Goal: Information Seeking & Learning: Learn about a topic

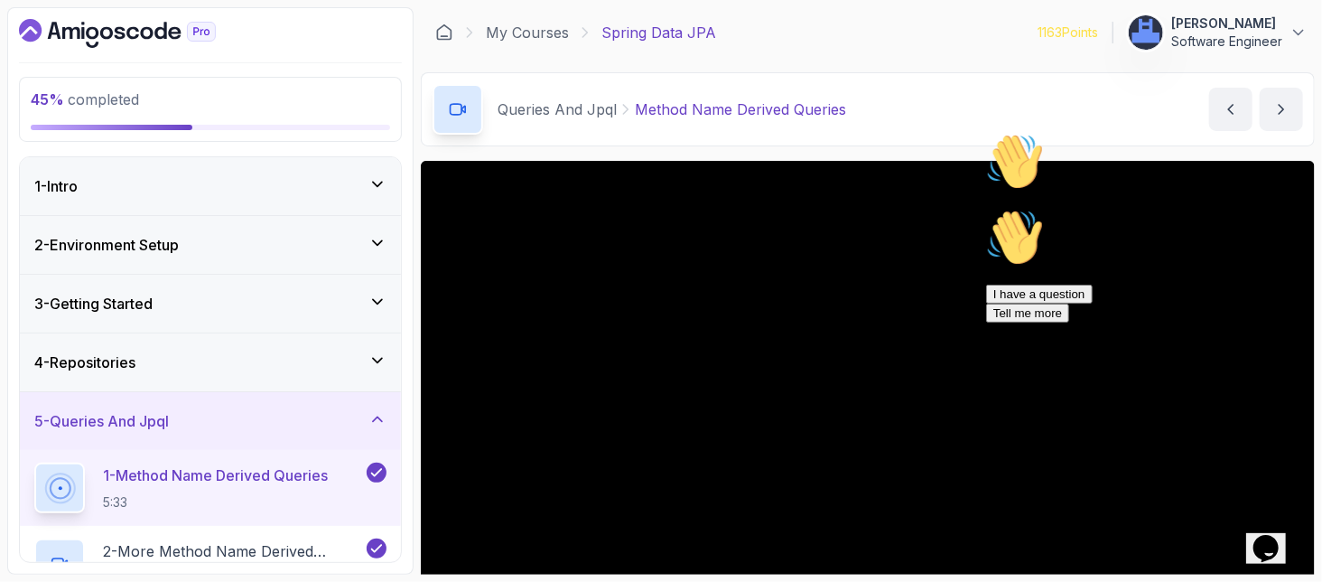
scroll to position [69, 0]
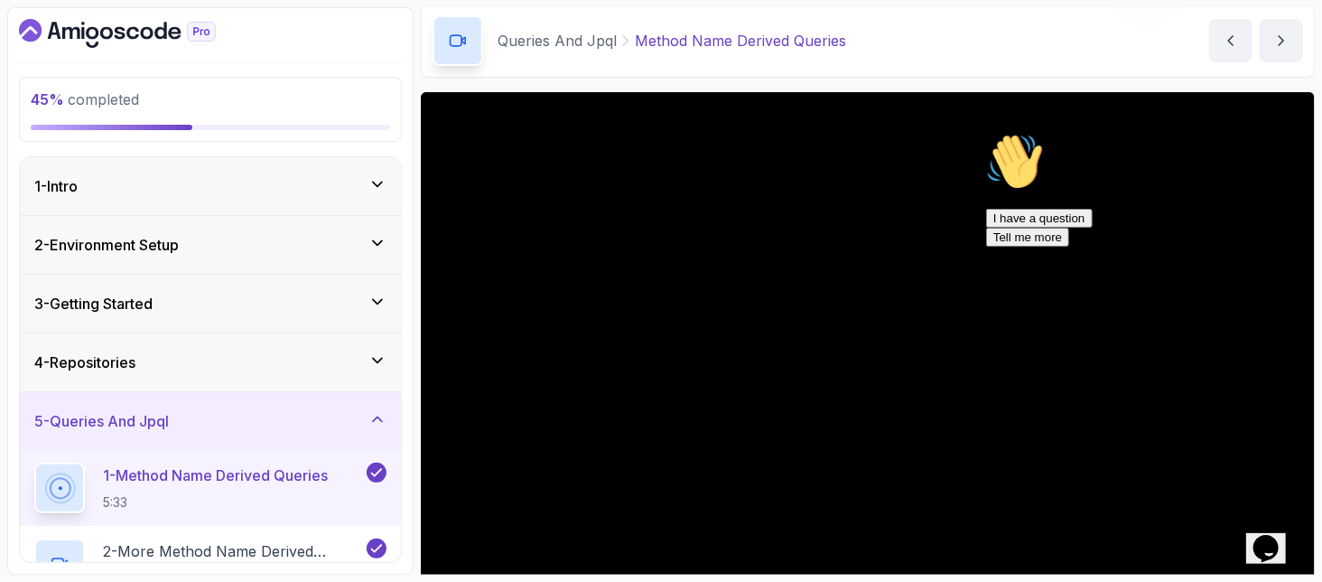
click at [1270, 535] on icon "$i18n('chat', 'chat_widget')" at bounding box center [1264, 547] width 25 height 27
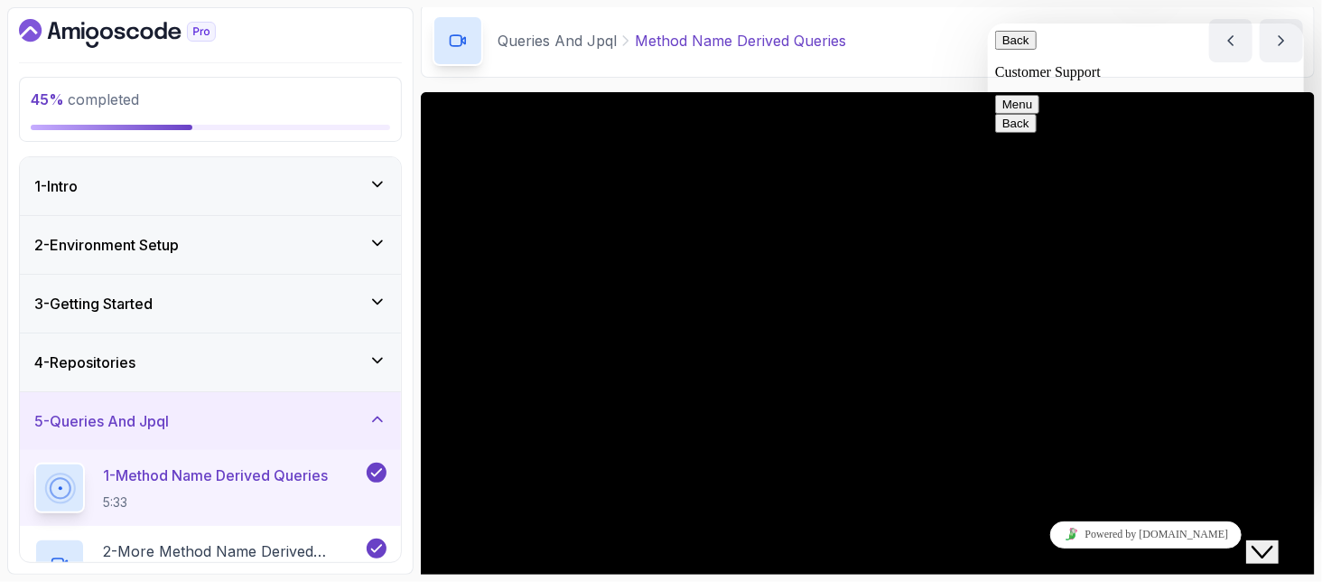
click at [1270, 540] on icon "Close Chat This icon closes the chat window." at bounding box center [1262, 551] width 22 height 22
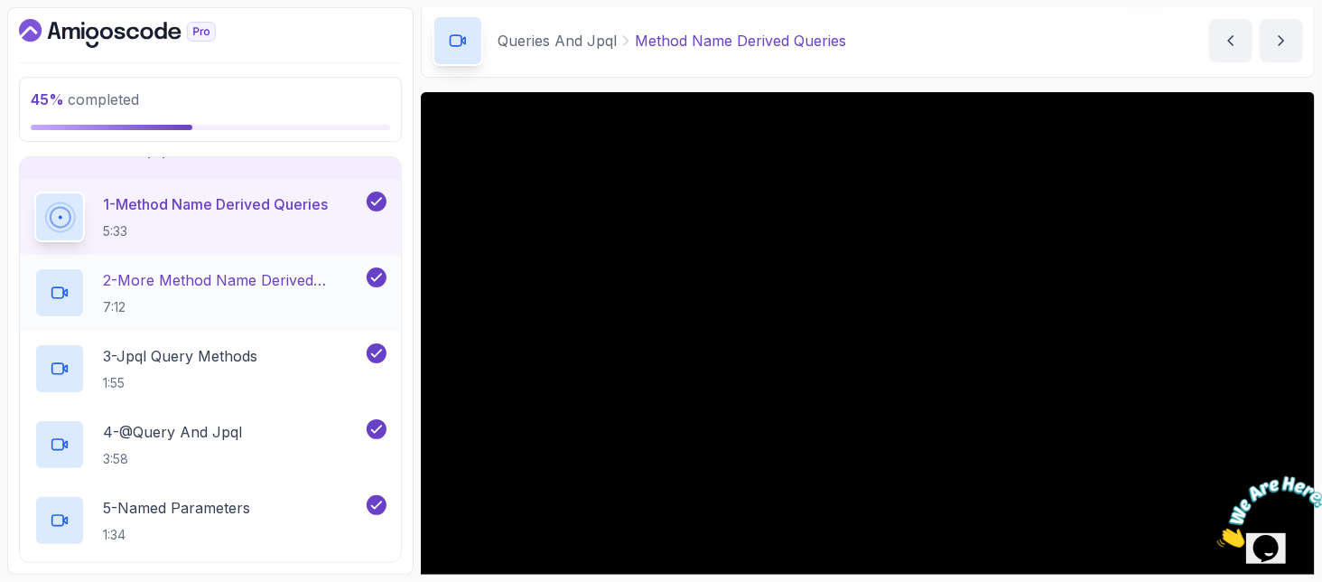
scroll to position [240, 0]
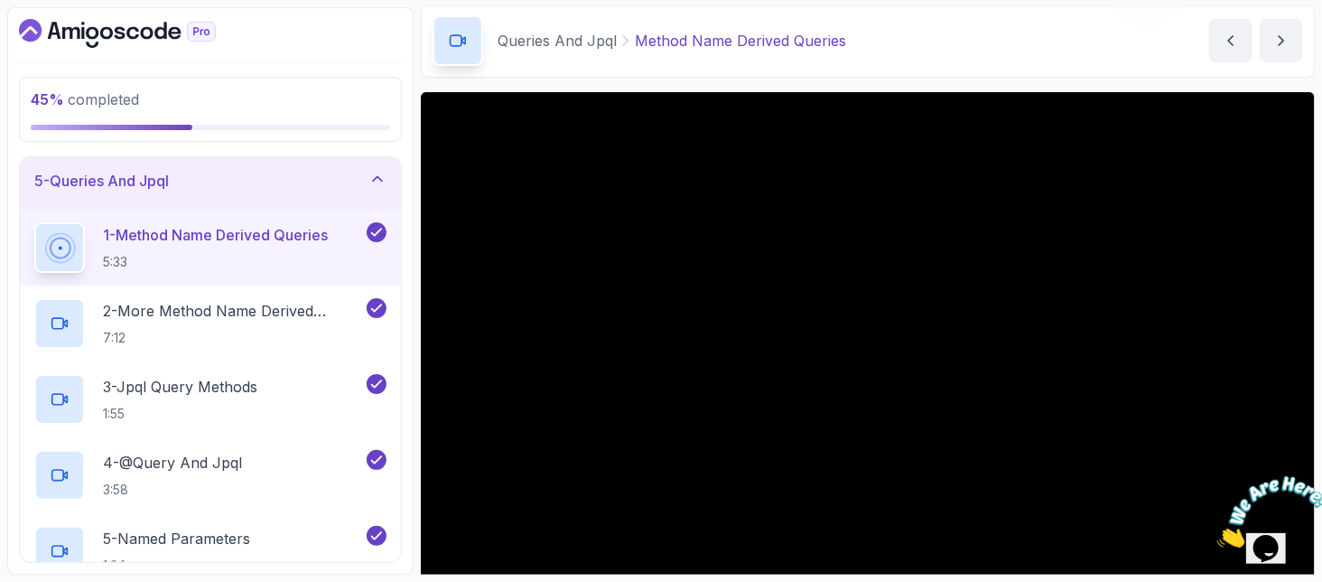
click at [118, 161] on div "5 - Queries And Jpql" at bounding box center [210, 181] width 381 height 58
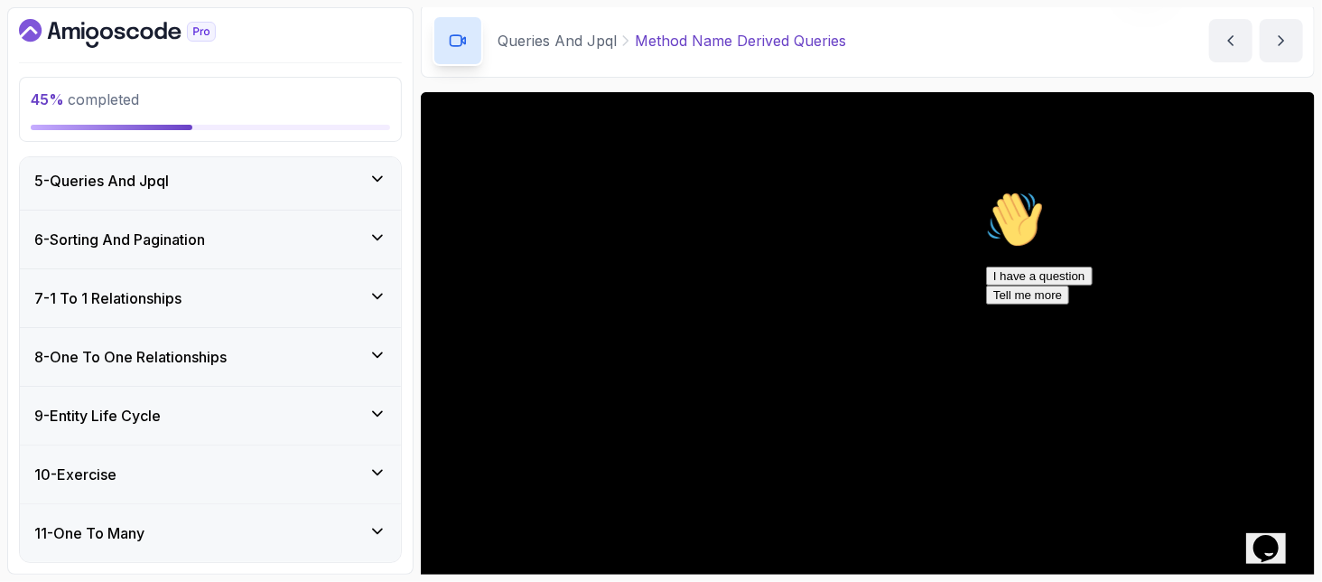
click at [231, 296] on div "7 - 1 To 1 Relationships" at bounding box center [210, 298] width 352 height 22
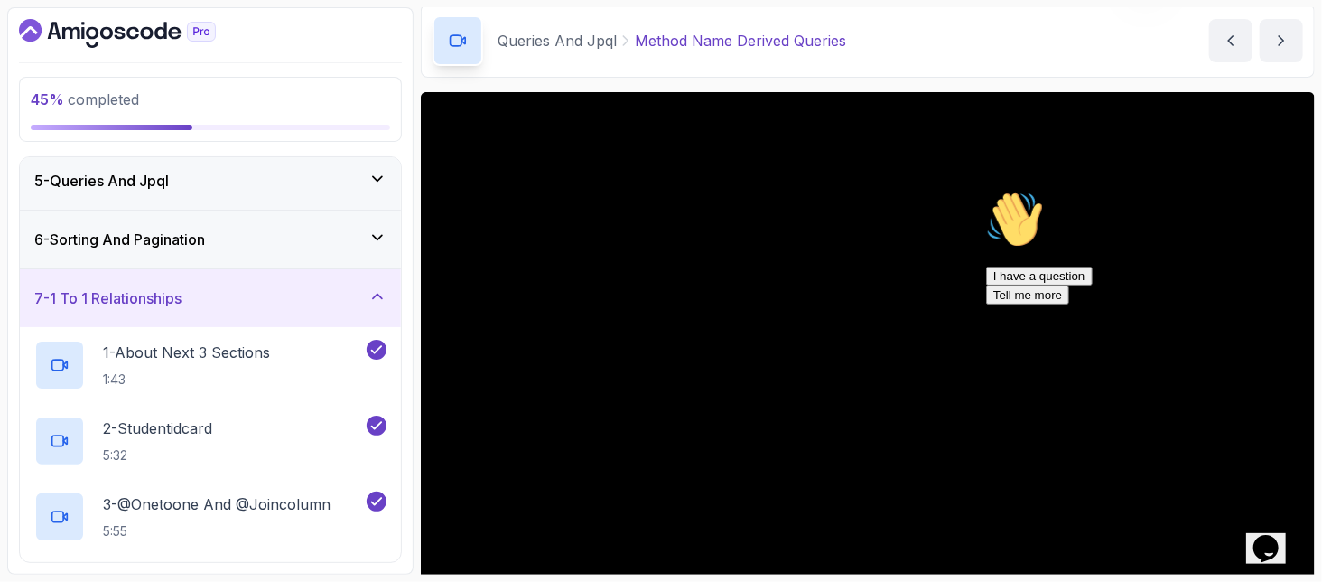
click at [188, 247] on div "6 - Sorting And Pagination" at bounding box center [210, 239] width 381 height 58
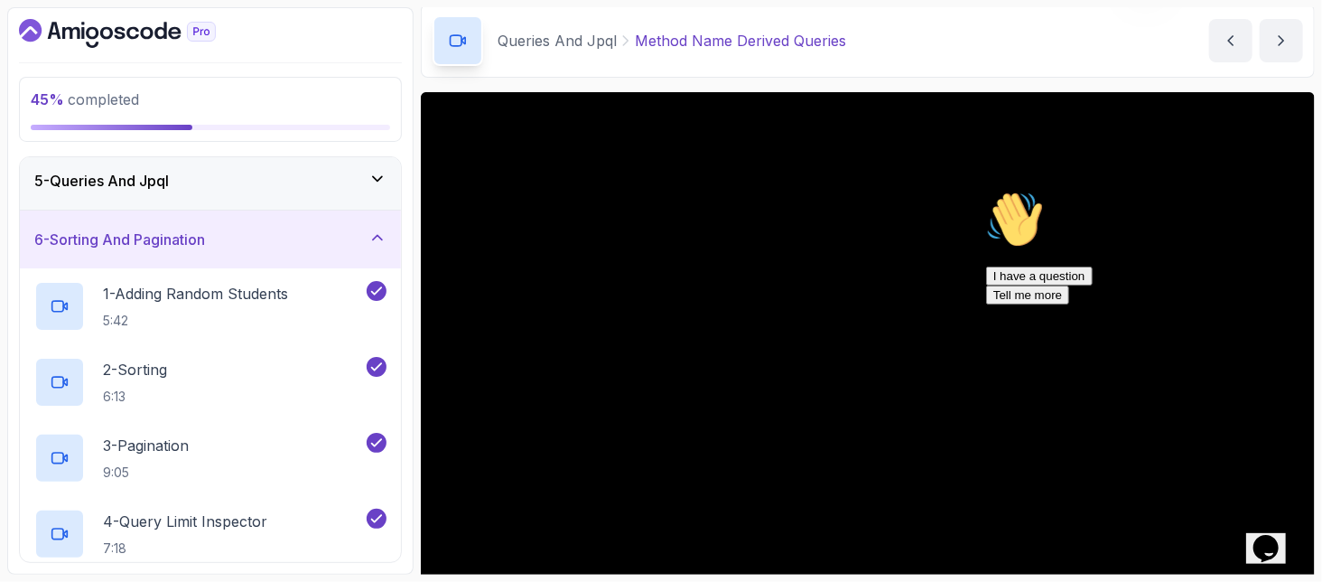
click at [171, 228] on h3 "6 - Sorting And Pagination" at bounding box center [119, 239] width 171 height 22
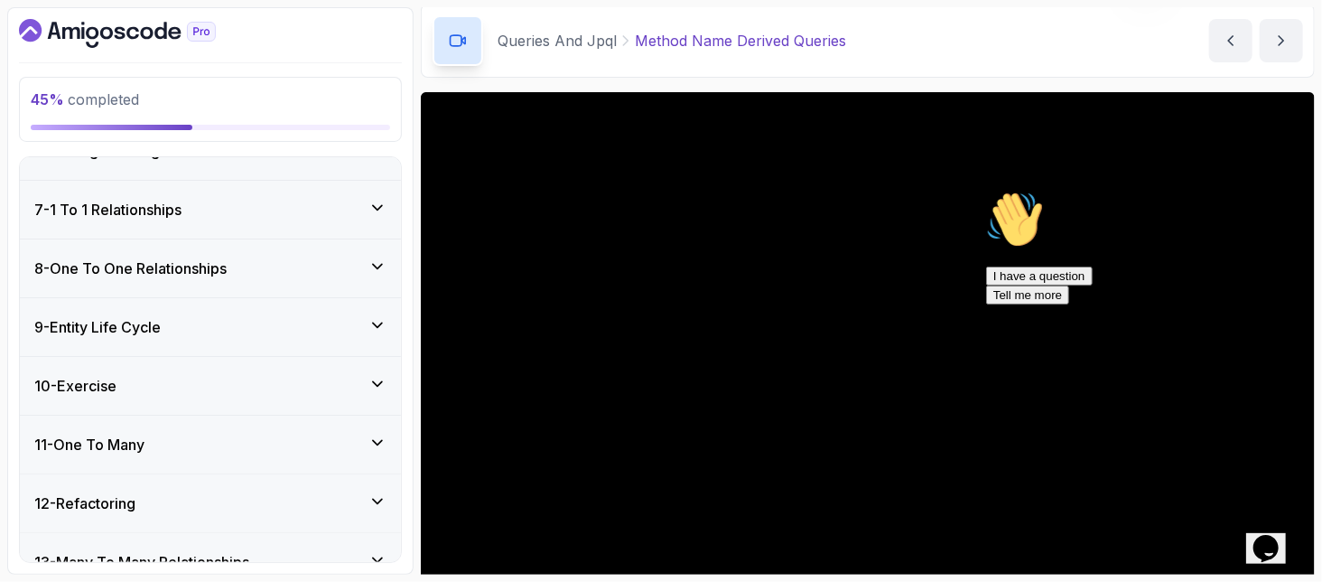
scroll to position [361, 0]
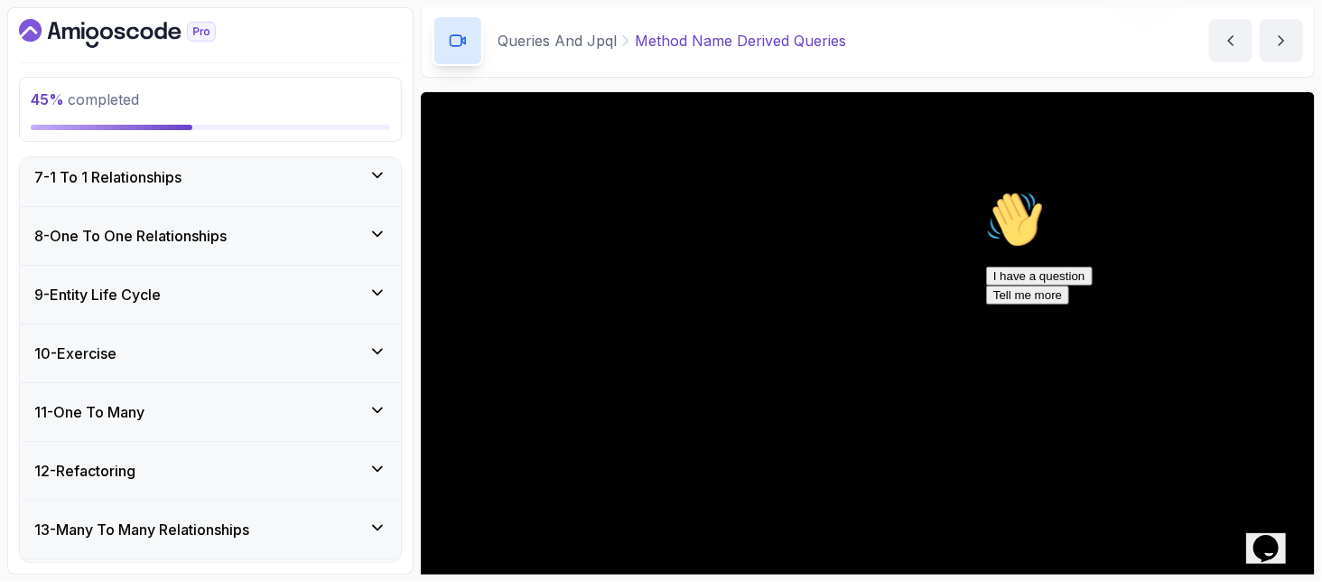
click at [144, 192] on div "7 - 1 To 1 Relationships" at bounding box center [210, 177] width 381 height 58
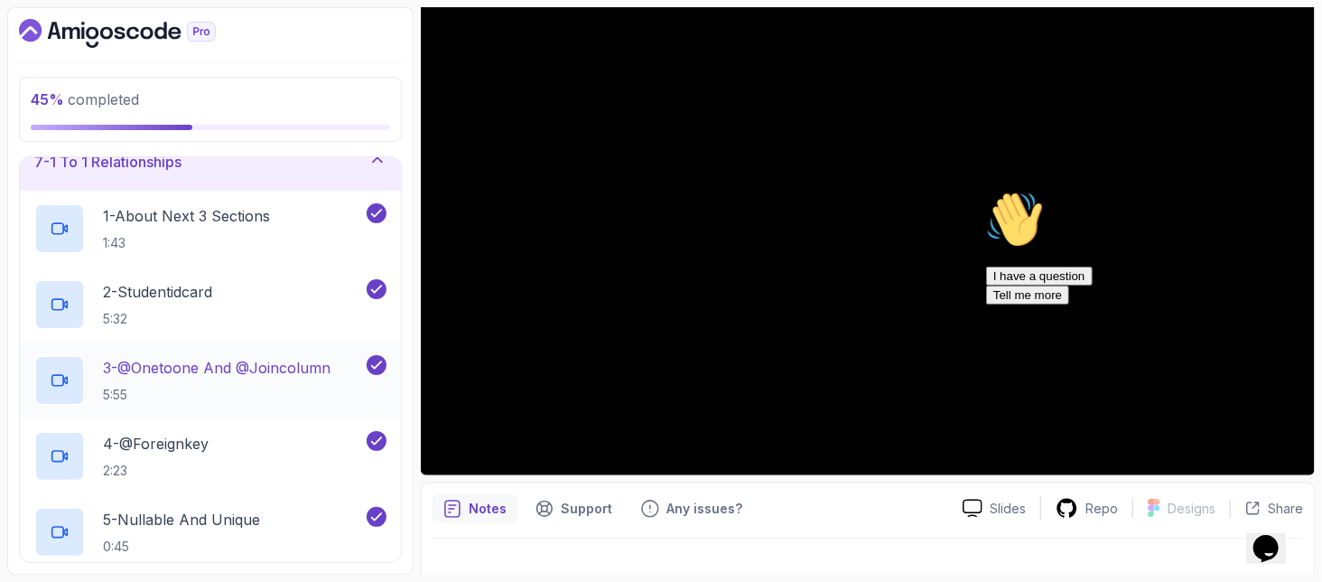
scroll to position [240, 0]
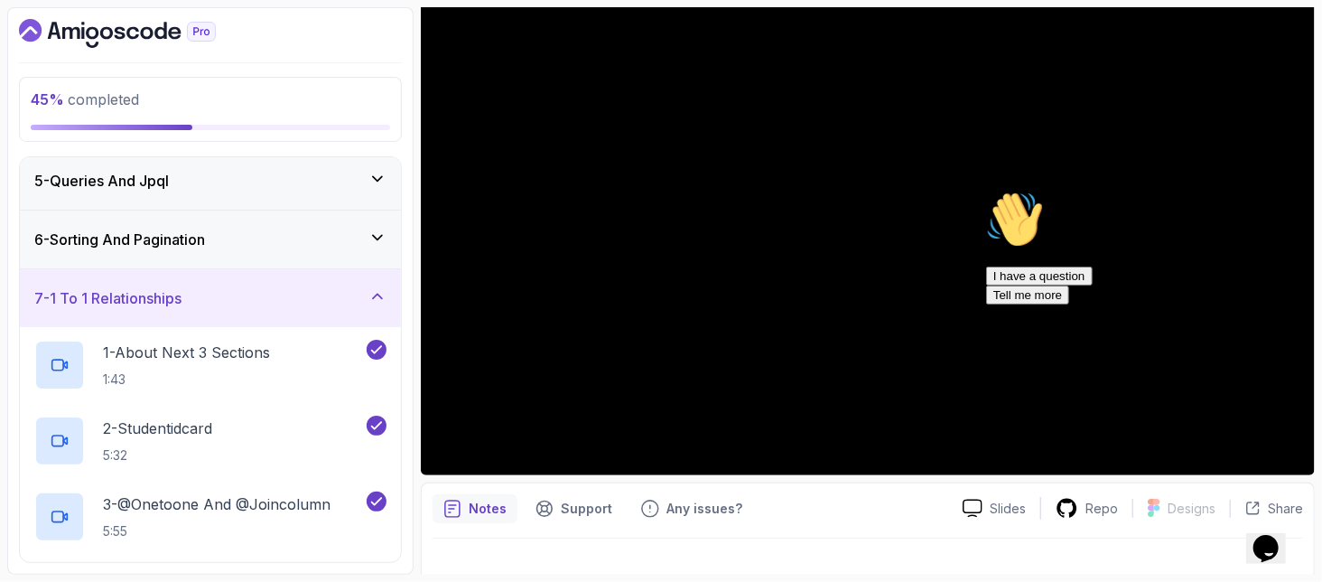
click at [91, 228] on h3 "6 - Sorting And Pagination" at bounding box center [119, 239] width 171 height 22
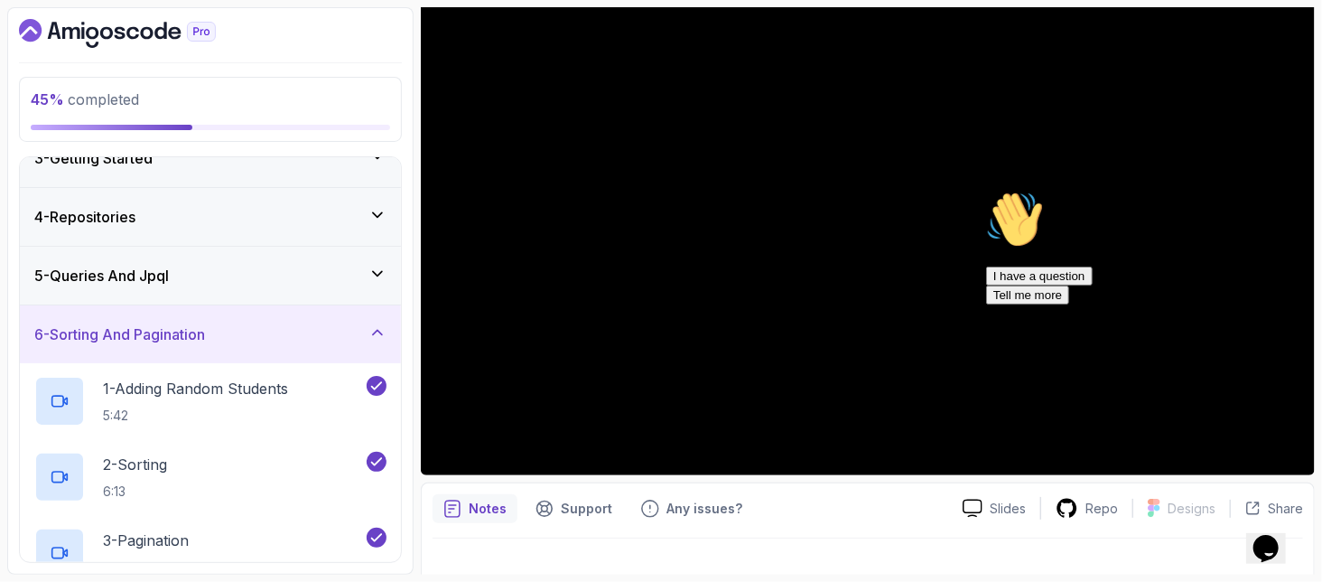
scroll to position [120, 0]
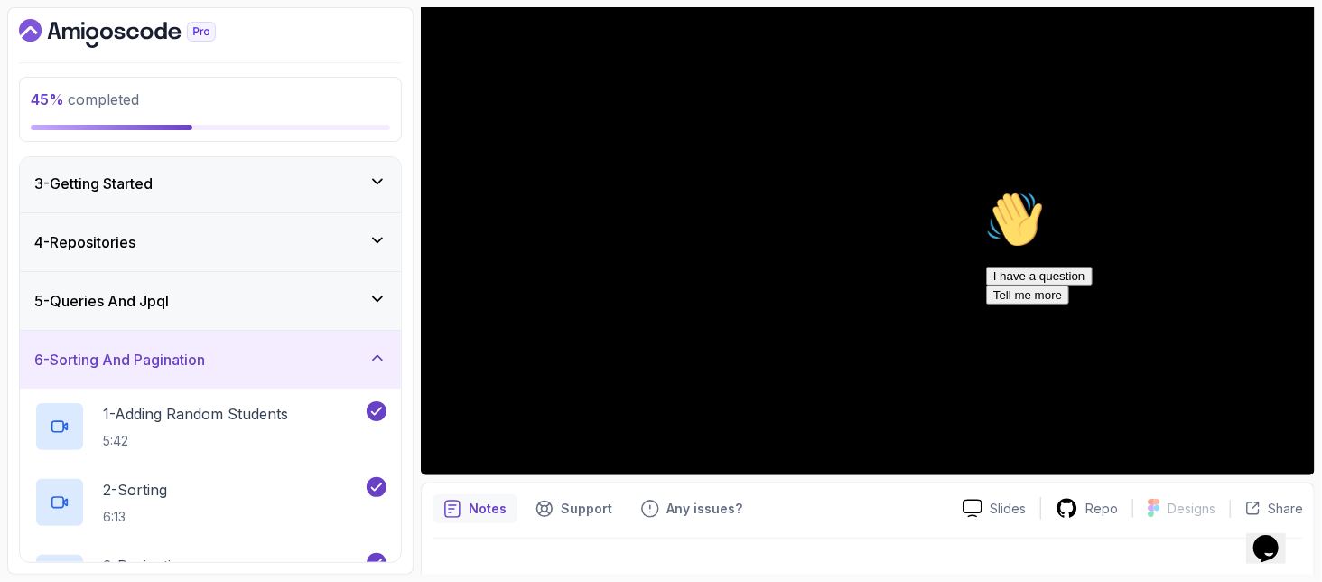
click at [196, 357] on h3 "6 - Sorting And Pagination" at bounding box center [119, 360] width 171 height 22
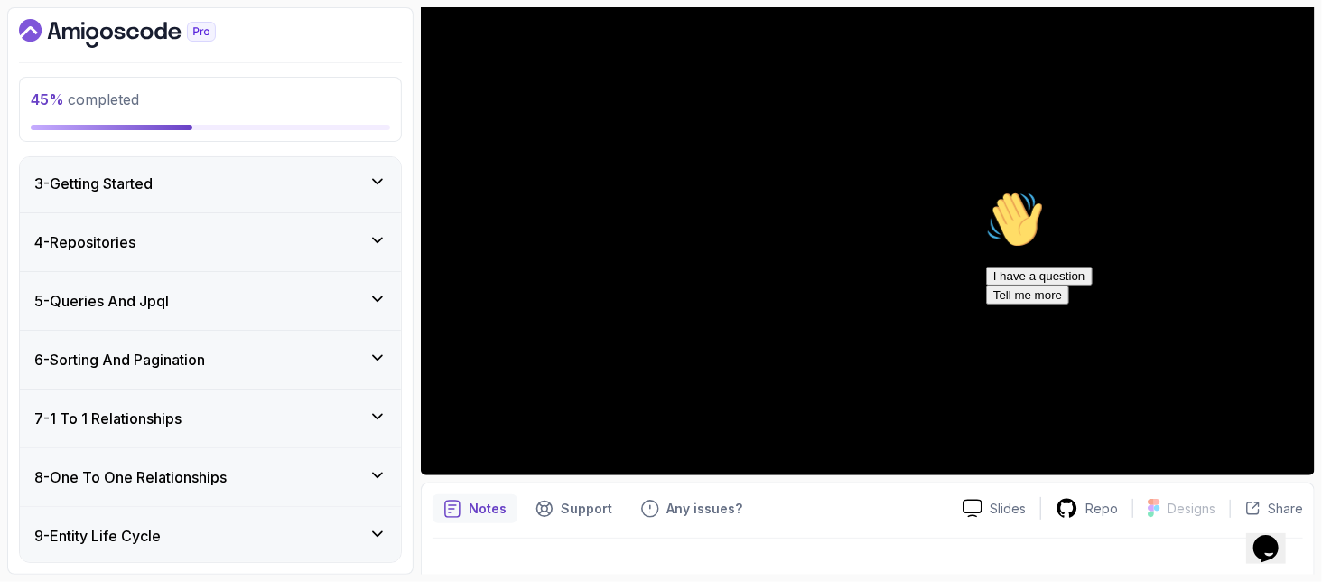
click at [147, 219] on div "4 - Repositories" at bounding box center [210, 242] width 381 height 58
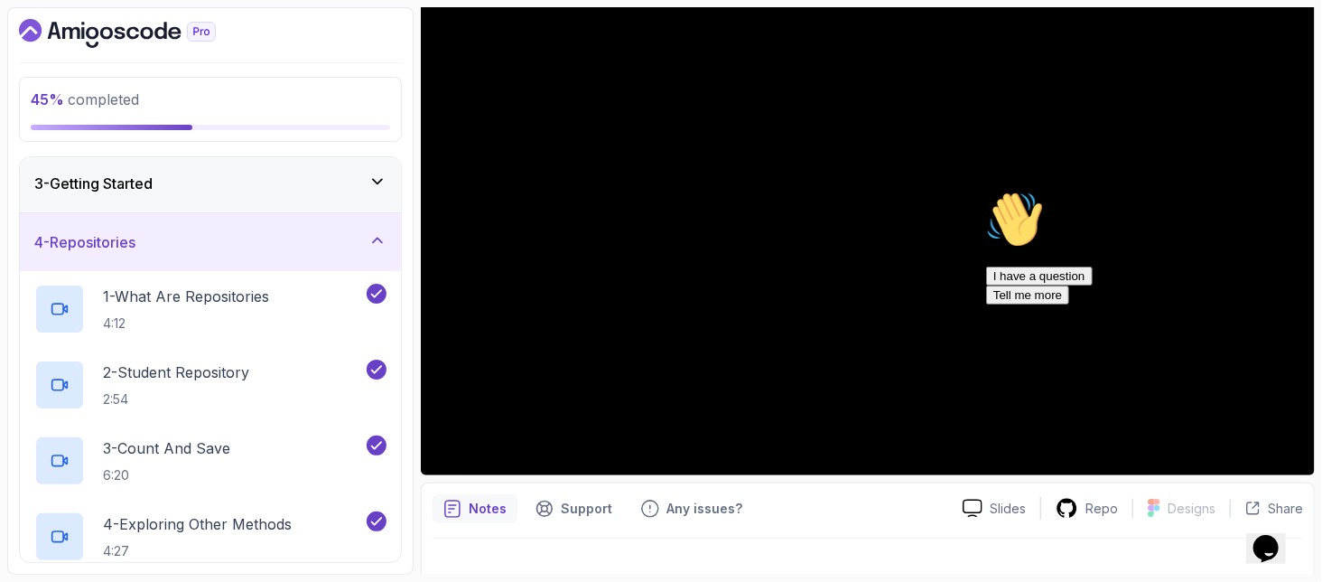
click at [147, 231] on div "4 - Repositories" at bounding box center [210, 242] width 352 height 22
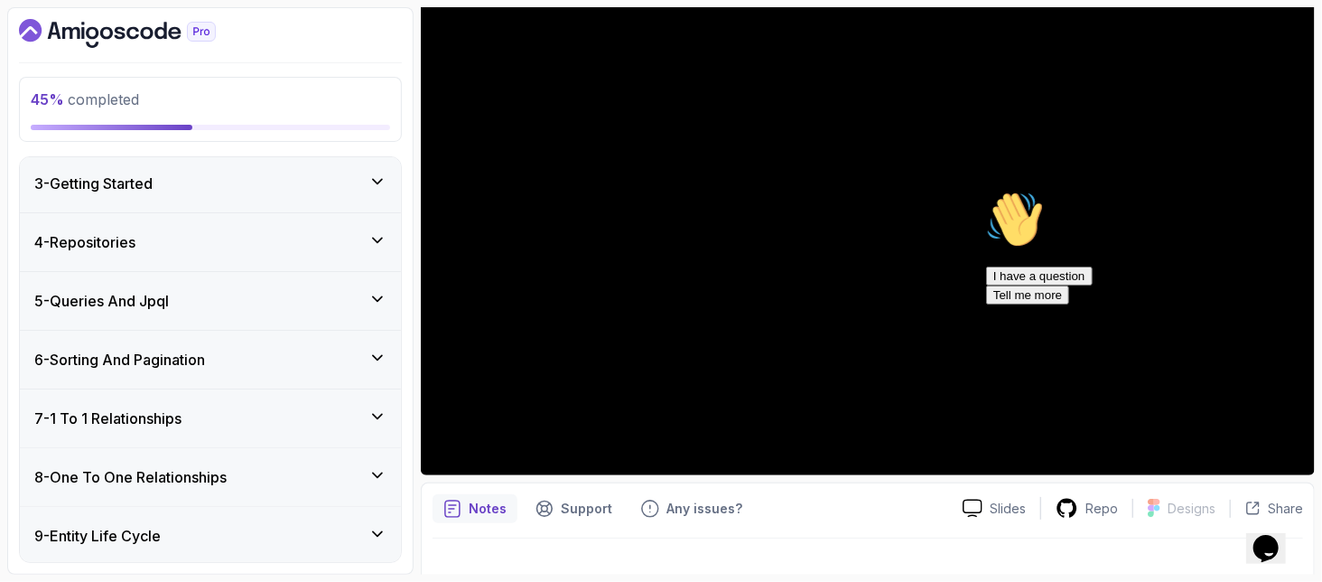
click at [201, 358] on h3 "6 - Sorting And Pagination" at bounding box center [119, 360] width 171 height 22
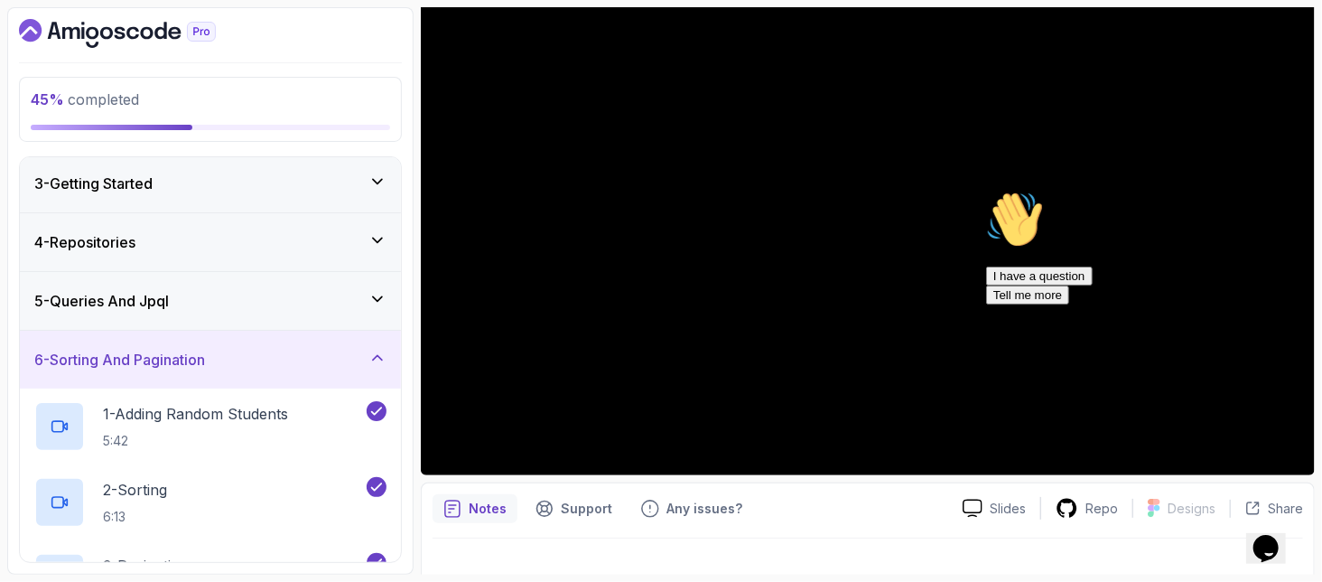
click at [193, 354] on h3 "6 - Sorting And Pagination" at bounding box center [119, 360] width 171 height 22
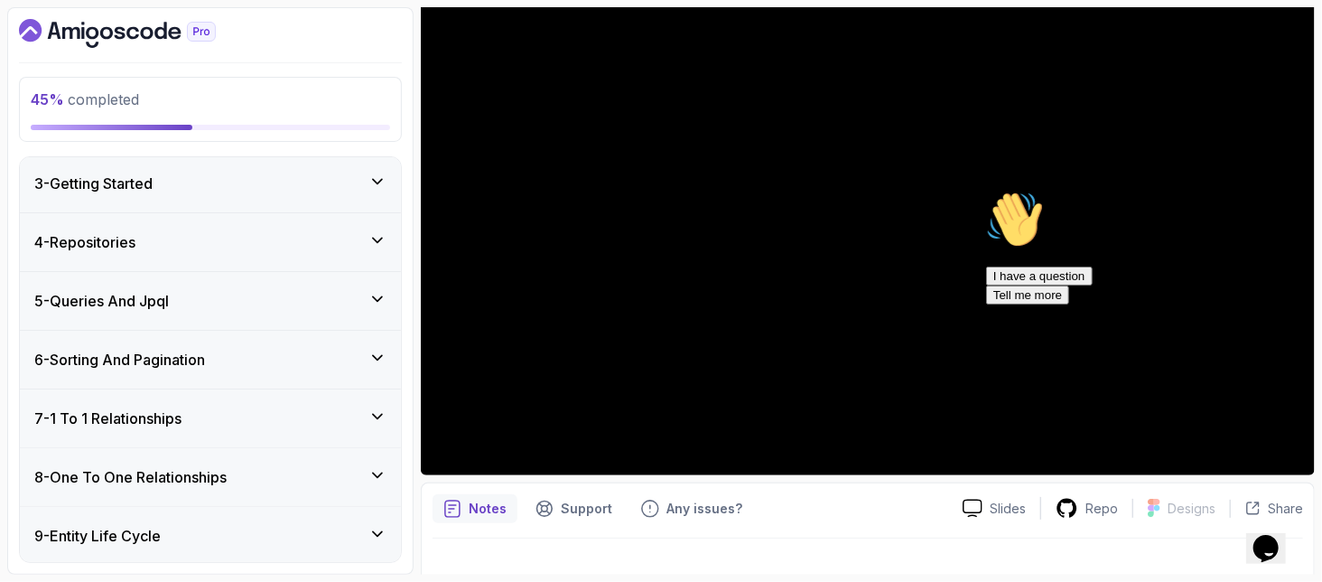
click at [181, 407] on h3 "7 - 1 To 1 Relationships" at bounding box center [107, 418] width 147 height 22
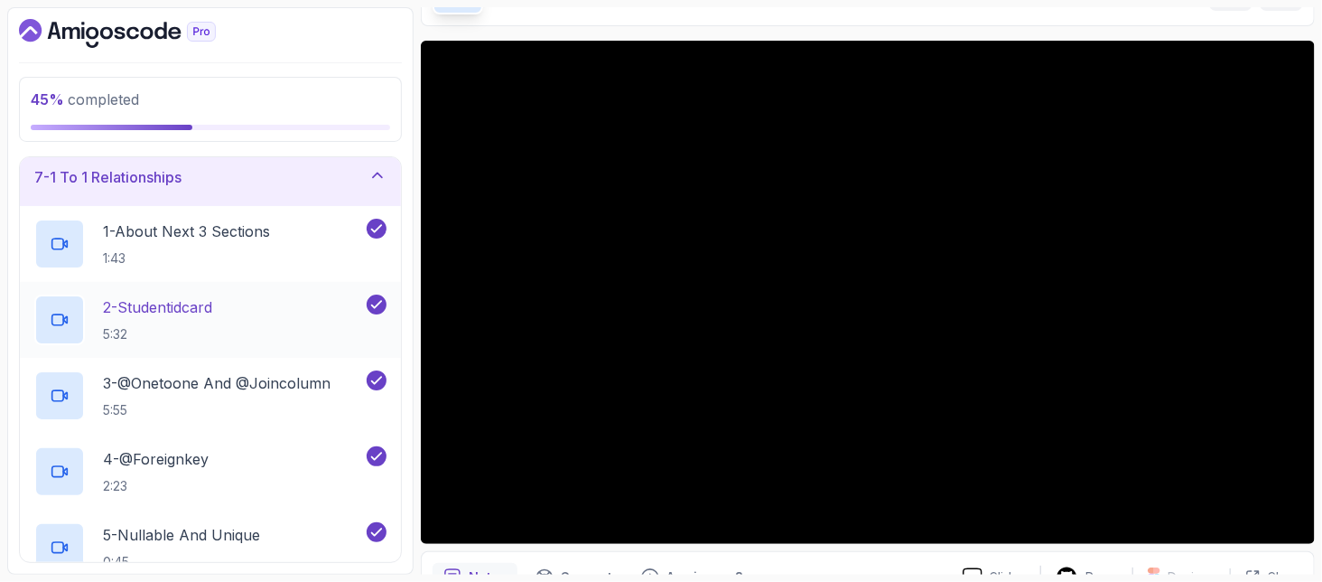
scroll to position [240, 0]
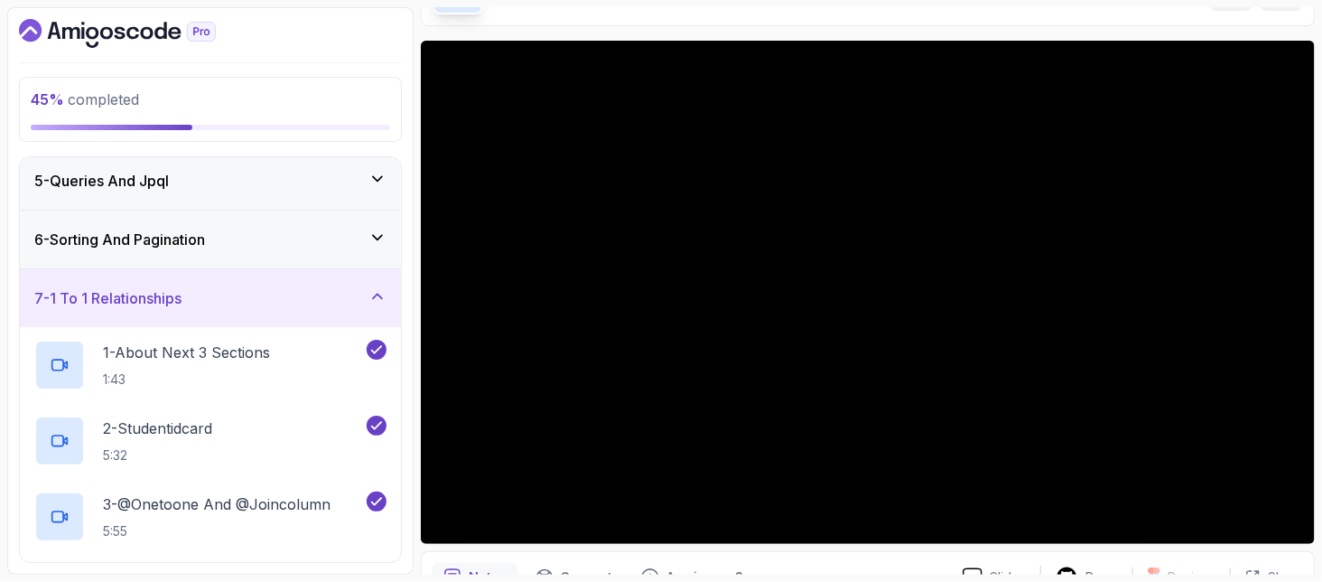
click at [311, 292] on div "7 - 1 To 1 Relationships" at bounding box center [210, 298] width 352 height 22
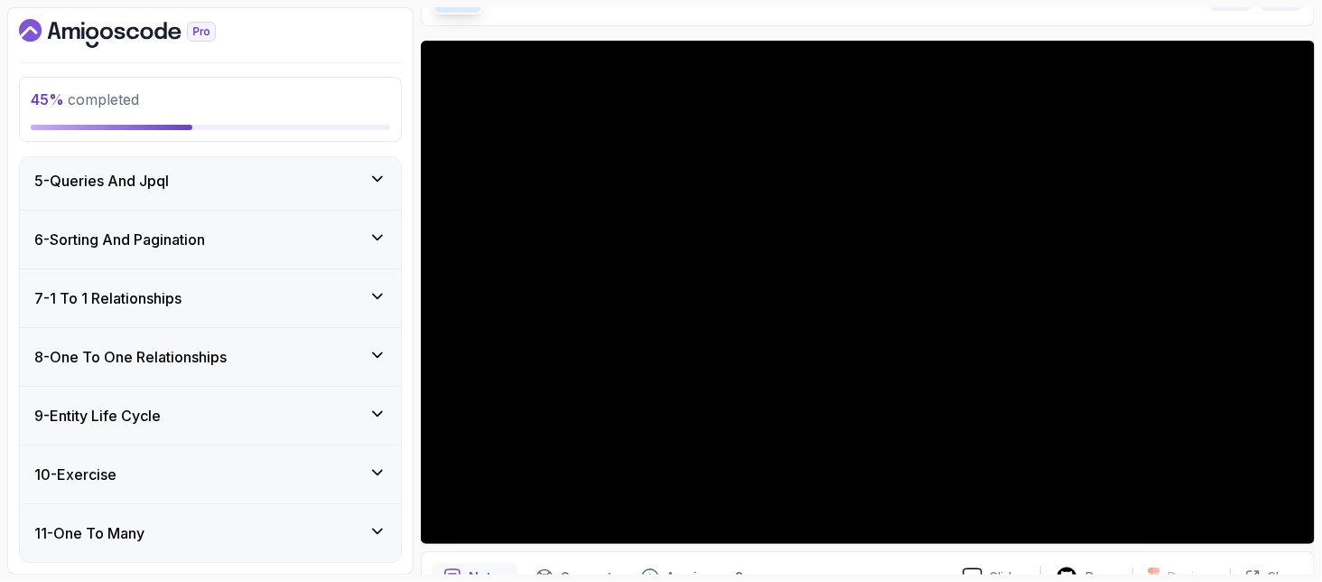
click at [311, 292] on div "7 - 1 To 1 Relationships" at bounding box center [210, 298] width 352 height 22
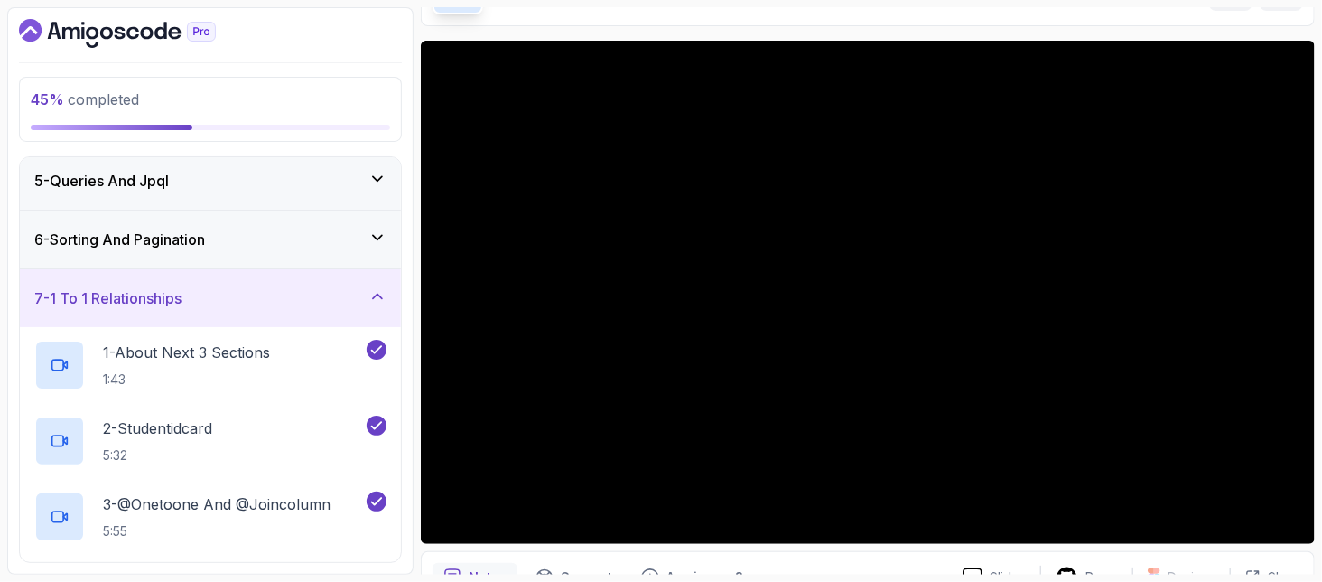
click at [361, 287] on div "7 - 1 To 1 Relationships" at bounding box center [210, 298] width 352 height 22
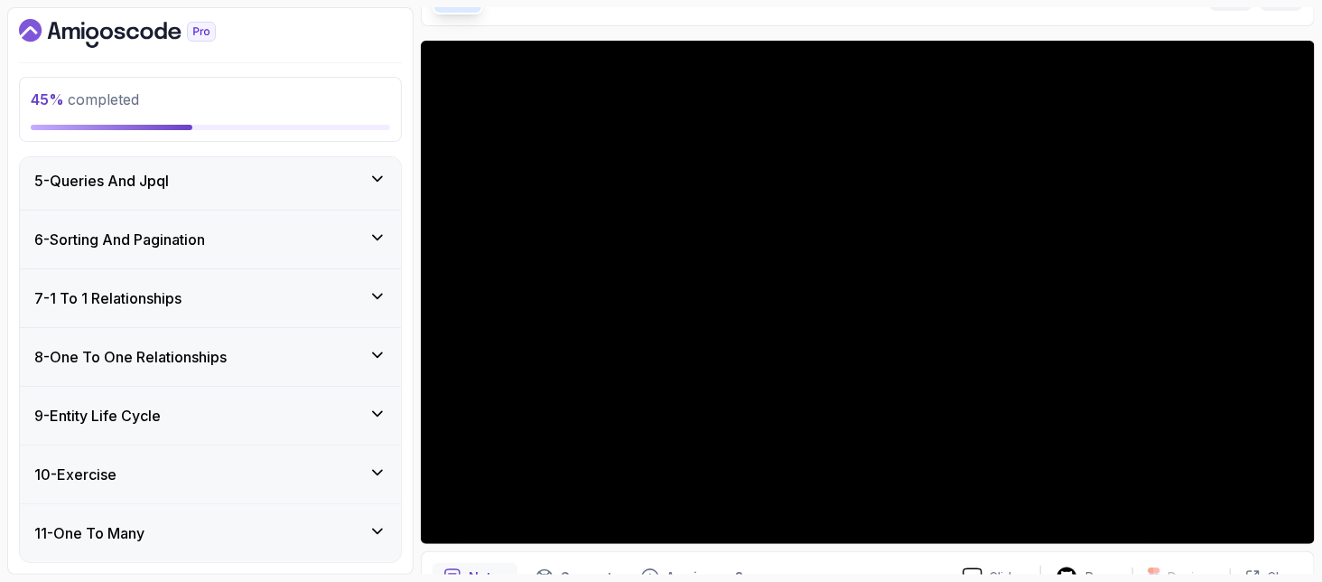
click at [361, 287] on div "7 - 1 To 1 Relationships" at bounding box center [210, 298] width 352 height 22
